Goal: Contribute content: Add original content to the website for others to see

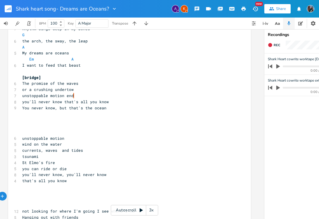
scroll to position [373, 0]
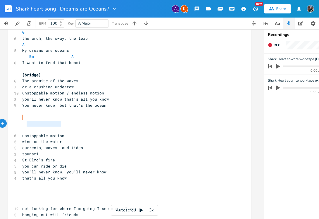
type textarea "wind on the water"
drag, startPoint x: 61, startPoint y: 123, endPoint x: 20, endPoint y: 124, distance: 40.7
click at [21, 139] on pre "wind on the water" at bounding box center [126, 142] width 211 height 6
click at [78, 133] on pre "unstoppable motion" at bounding box center [126, 136] width 211 height 6
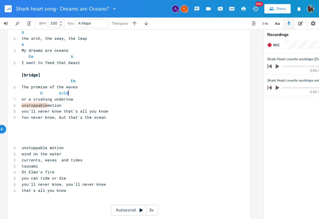
scroll to position [0, 6]
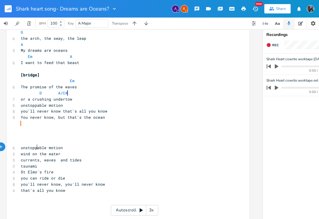
type textarea "tsunami"
drag, startPoint x: 40, startPoint y: 149, endPoint x: 19, endPoint y: 147, distance: 21.1
click at [15, 147] on div "tsunami x 6 [URL][DOMAIN_NAME] [verse] D 7 What do I do with myself D 8 I thoug…" at bounding box center [128, 144] width 243 height 968
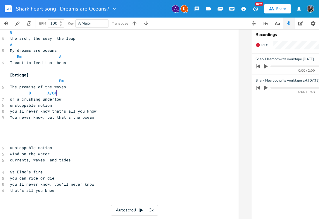
click at [10, 169] on span "St Elmo's fire" at bounding box center [26, 171] width 33 height 5
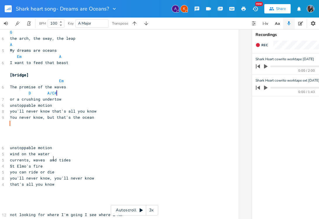
scroll to position [374, 0]
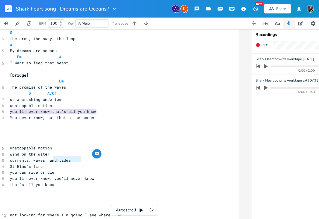
type textarea "you'll neve"
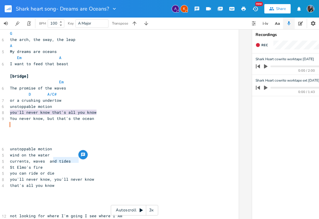
drag, startPoint x: 52, startPoint y: 160, endPoint x: 78, endPoint y: 158, distance: 25.8
click at [77, 158] on div "you'll neve x 6 [URL][DOMAIN_NAME] [verse] D 7 What do I do with myself D 8 I t…" at bounding box center [117, 142] width 243 height 962
click at [78, 189] on pre "​" at bounding box center [114, 192] width 211 height 6
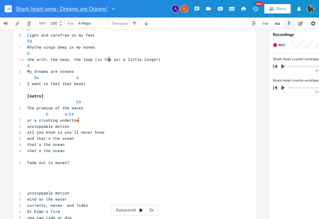
scroll to position [0, 0]
drag, startPoint x: 85, startPoint y: 9, endPoint x: 92, endPoint y: 8, distance: 7.3
click at [85, 9] on input "Shark heart song- Dreams are Oceans?" at bounding box center [62, 8] width 92 height 5
click at [87, 10] on input "Shark heart song- Dreams are Oceans?" at bounding box center [62, 8] width 92 height 5
click at [58, 9] on input "Shark heart song- Dreams are Oceans?" at bounding box center [62, 8] width 92 height 5
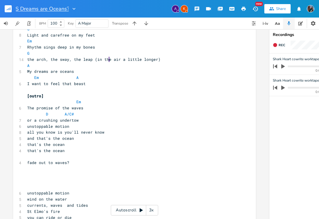
type input "Dreams are Oceans?"
click at [66, 7] on div at bounding box center [69, 9] width 8 height 6
click at [65, 8] on div at bounding box center [69, 9] width 8 height 6
click at [65, 7] on div at bounding box center [69, 9] width 8 height 6
click at [63, 8] on input "Dreams are Oceans?" at bounding box center [41, 8] width 50 height 5
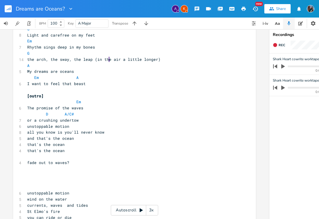
type input "Dreams are Oceans"
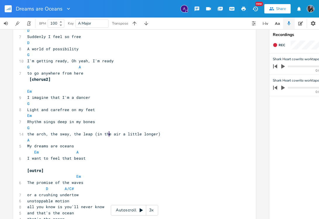
scroll to position [0, 0]
click at [57, 156] on span "I want to feel that beast" at bounding box center [56, 158] width 59 height 5
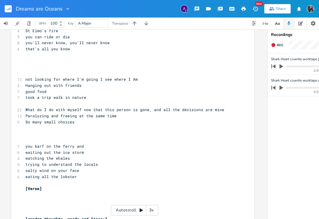
scroll to position [562, 0]
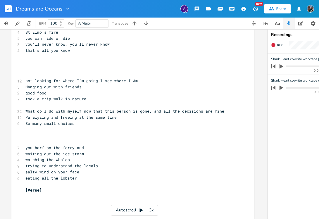
type textarea "d"
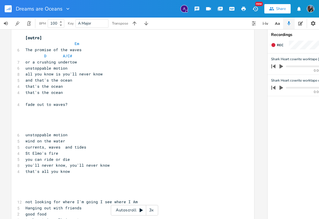
scroll to position [440, 0]
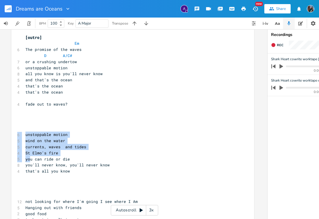
drag, startPoint x: 20, startPoint y: 109, endPoint x: 24, endPoint y: 139, distance: 30.6
click at [24, 139] on div "d x 6 [URL][DOMAIN_NAME] ​ 2 INTRO: ​ [verse] D 7 What do I do with myself D 8 …" at bounding box center [132, 100] width 243 height 1017
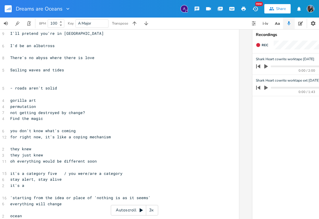
scroll to position [662, 0]
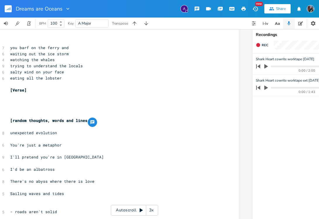
type textarea "unstoppable motion wind on the water currents, waves and tides St Elmo's fire y…"
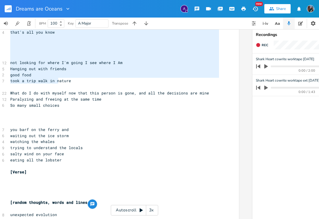
drag, startPoint x: 23, startPoint y: 115, endPoint x: 110, endPoint y: 7, distance: 138.4
click at [109, 4] on div "Dreams are Oceans A New Share BPM 100 Key A Major Transpose unstoppable motion …" at bounding box center [159, 109] width 319 height 219
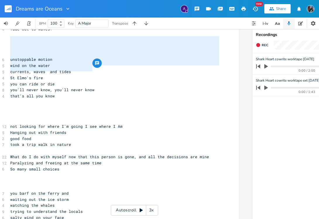
scroll to position [518, 0]
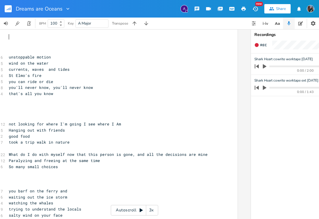
click at [8, 54] on pre "unstoppable motion" at bounding box center [113, 57] width 211 height 6
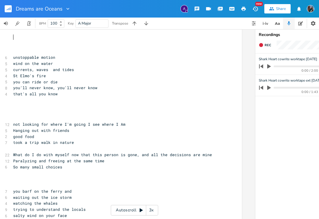
scroll to position [0, 0]
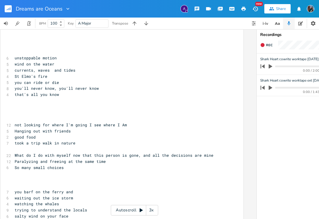
click at [11, 99] on div "x 6 [URL][DOMAIN_NAME] ​ 2 INTRO: ​ [verse] D 7 What do I do with myself D 8 I …" at bounding box center [122, 23] width 243 height 1017
click at [14, 116] on pre "​" at bounding box center [118, 119] width 211 height 6
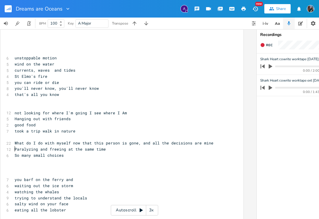
click at [16, 171] on pre "​" at bounding box center [118, 174] width 211 height 6
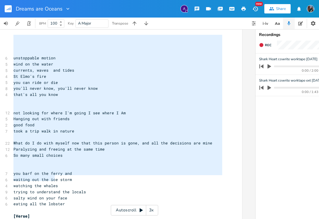
type textarea "unstoppable motion wind on the water currents, waves and tides St Elmo's fire y…"
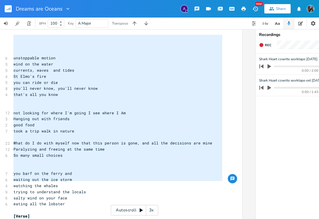
drag, startPoint x: 11, startPoint y: 38, endPoint x: 71, endPoint y: 174, distance: 148.1
click at [56, 181] on div "6 [URL][DOMAIN_NAME] ​ 2 INTRO: ​ [verse] D 7 What do I do with myself D 8 I th…" at bounding box center [117, 15] width 211 height 979
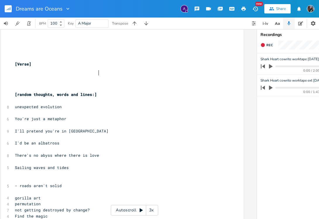
click at [104, 92] on pre "[random thoughts, words and lines:]" at bounding box center [119, 95] width 211 height 6
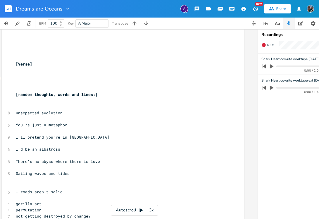
paste textarea
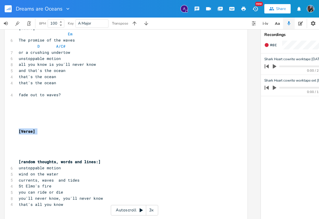
drag, startPoint x: 16, startPoint y: 97, endPoint x: 29, endPoint y: 117, distance: 24.1
click at [27, 119] on div "x 6 [URL][DOMAIN_NAME] ​ 2 INTRO: ​ [verse] D 7 What do I do with myself D 8 I …" at bounding box center [126, 85] width 243 height 1004
type textarea "[Verse]"
drag, startPoint x: 36, startPoint y: 112, endPoint x: 8, endPoint y: 111, distance: 28.4
click at [8, 111] on div "[Verse] x 6 [URL][DOMAIN_NAME] ​ 2 INTRO: ​ [verse] D 7 What do I do with mysel…" at bounding box center [126, 85] width 243 height 1004
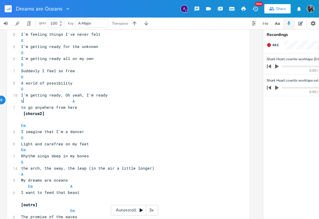
click at [21, 111] on span "[chorus2]" at bounding box center [32, 113] width 23 height 5
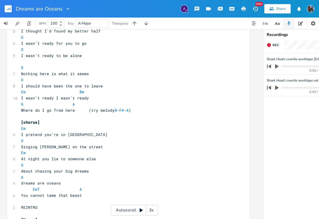
scroll to position [63, 0]
click at [20, 205] on pre "REINTRO" at bounding box center [125, 208] width 211 height 6
type textarea "["
click at [38, 205] on pre "[REINTRO" at bounding box center [125, 208] width 211 height 6
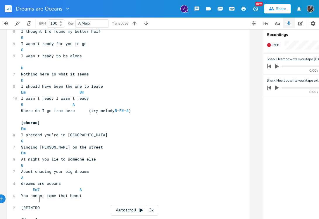
type textarea "]"
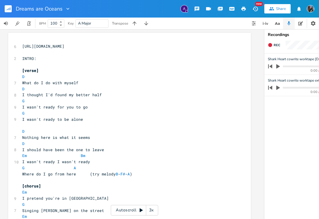
scroll to position [0, 7]
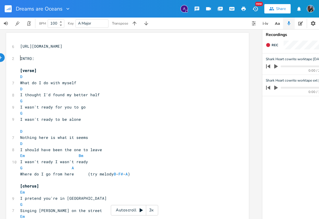
click at [19, 57] on pre "INTRO:" at bounding box center [124, 59] width 211 height 6
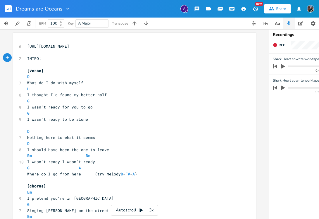
scroll to position [0, 0]
type textarea "["
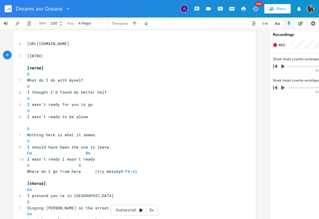
scroll to position [2, 0]
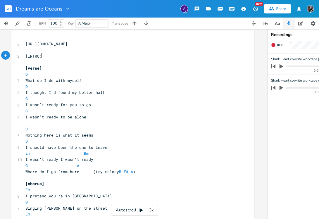
click at [42, 55] on pre "[INTRO:" at bounding box center [129, 56] width 211 height 6
type textarea "]"
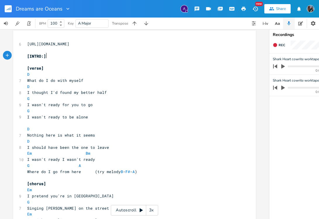
scroll to position [0, 0]
type textarea "[URL][DOMAIN_NAME]"
drag, startPoint x: 112, startPoint y: 44, endPoint x: 23, endPoint y: 45, distance: 88.9
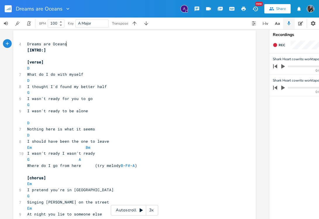
scroll to position [0, 28]
type textarea "Dreams are Oceans"
click at [301, 24] on icon "button" at bounding box center [300, 23] width 5 height 4
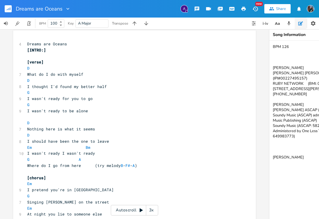
click at [301, 24] on icon "button" at bounding box center [300, 23] width 5 height 4
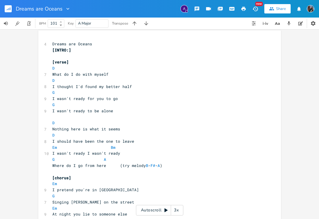
click at [61, 22] on icon at bounding box center [61, 21] width 2 height 1
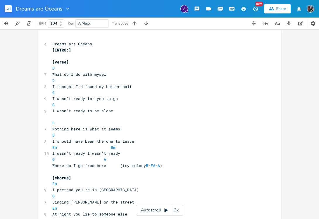
click at [61, 21] on icon at bounding box center [61, 21] width 2 height 1
drag, startPoint x: 59, startPoint y: 23, endPoint x: 53, endPoint y: 23, distance: 5.6
click at [53, 23] on span "103" at bounding box center [55, 24] width 15 height 8
type input "126"
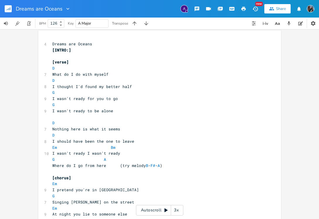
click at [81, 23] on input "A Major" at bounding box center [84, 23] width 13 height 5
click at [78, 23] on div "A Major" at bounding box center [91, 23] width 33 height 8
type input "d Major"
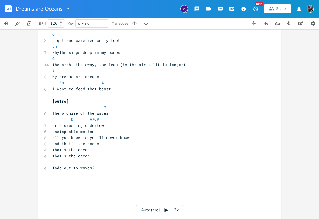
scroll to position [377, 0]
click at [49, 197] on div "Dreams are Oceans x 4 Dreams are Oceans [INTRO:] ​ [verse] D 7 What do I do wit…" at bounding box center [159, 158] width 243 height 1004
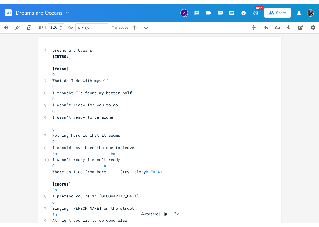
scroll to position [348, 0]
